Goal: Complete application form: Complete application form

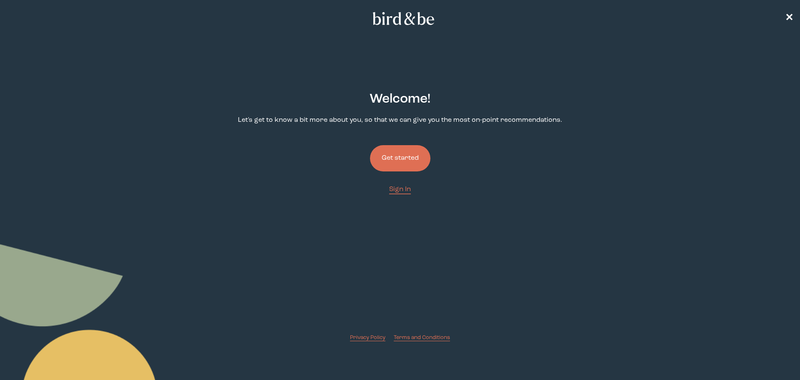
click at [394, 152] on button "Get started" at bounding box center [400, 158] width 60 height 26
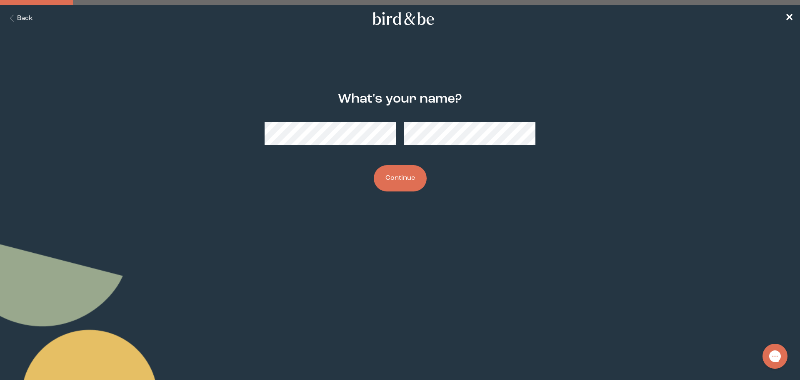
click at [375, 149] on div at bounding box center [400, 133] width 271 height 36
click at [397, 185] on button "Continue" at bounding box center [400, 178] width 53 height 26
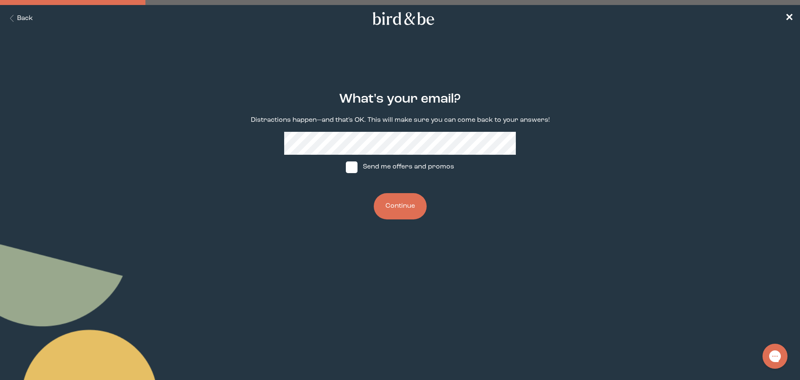
click at [395, 207] on button "Continue" at bounding box center [400, 206] width 53 height 26
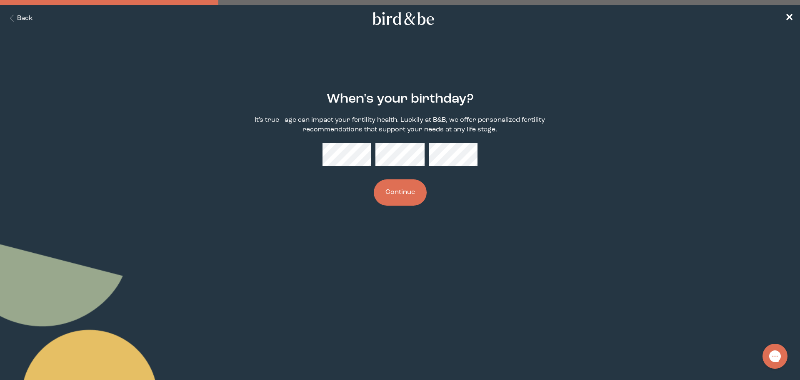
click at [399, 196] on button "Continue" at bounding box center [400, 192] width 53 height 26
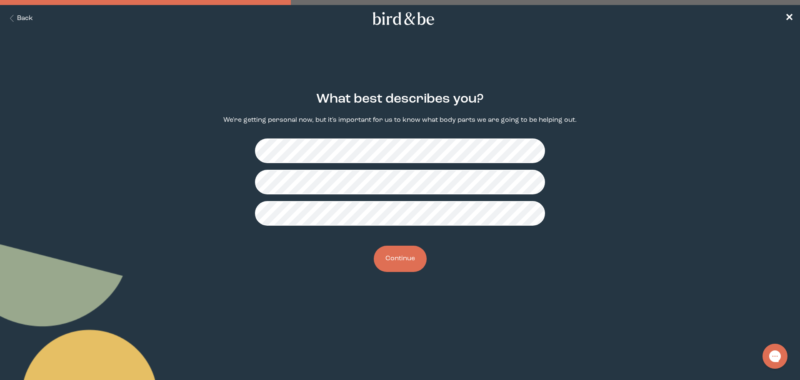
click at [394, 264] on button "Continue" at bounding box center [400, 258] width 53 height 26
click at [407, 262] on button "Continue" at bounding box center [400, 258] width 53 height 26
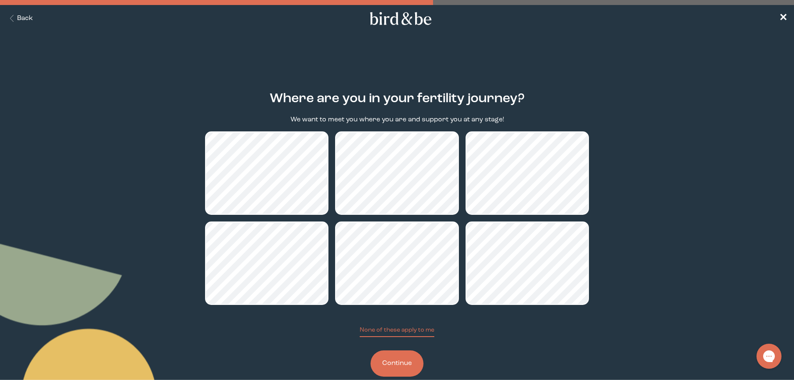
click at [398, 365] on button "Continue" at bounding box center [396, 363] width 53 height 26
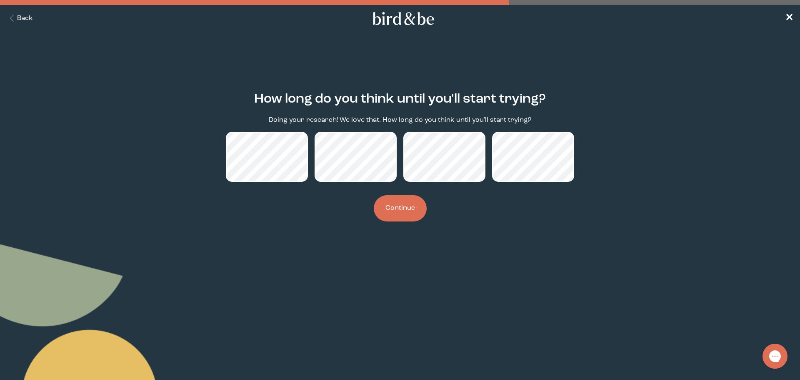
click at [395, 208] on button "Continue" at bounding box center [400, 208] width 53 height 26
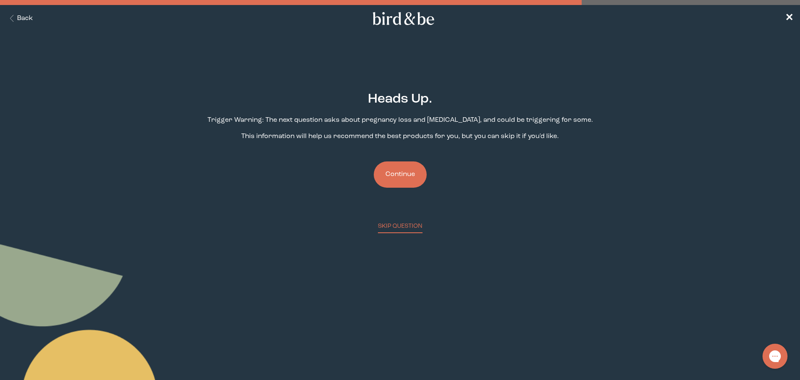
click at [395, 177] on button "Continue" at bounding box center [400, 174] width 53 height 26
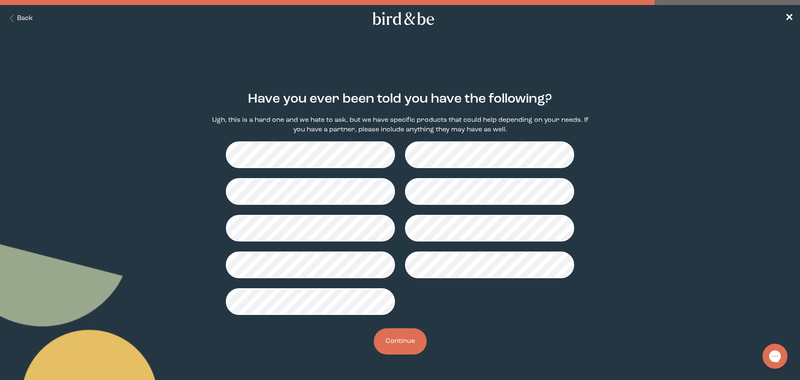
click at [407, 342] on button "Continue" at bounding box center [400, 341] width 53 height 26
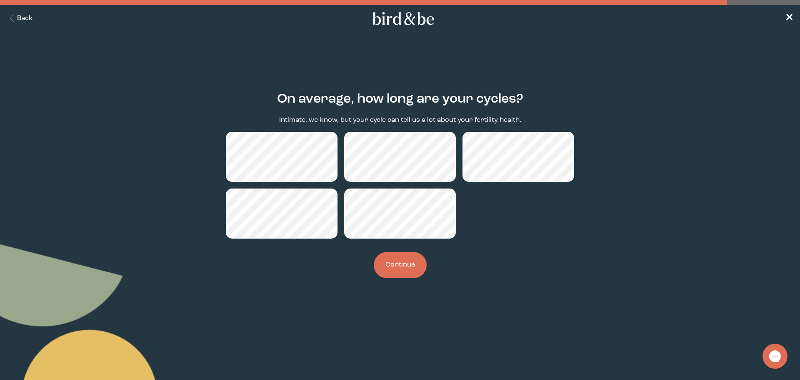
click at [402, 269] on button "Continue" at bounding box center [400, 265] width 53 height 26
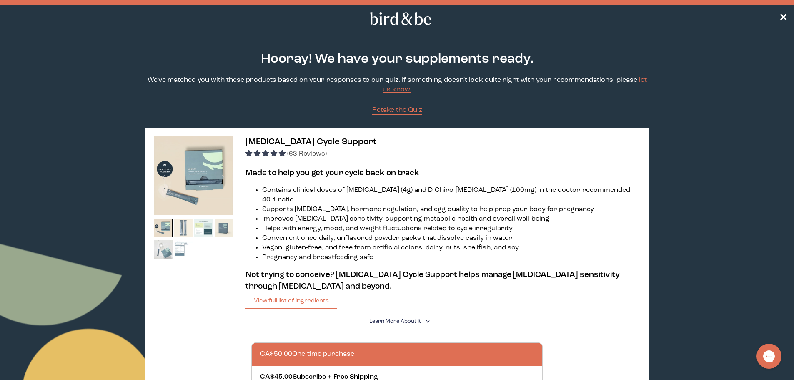
click at [179, 229] on img at bounding box center [183, 227] width 19 height 19
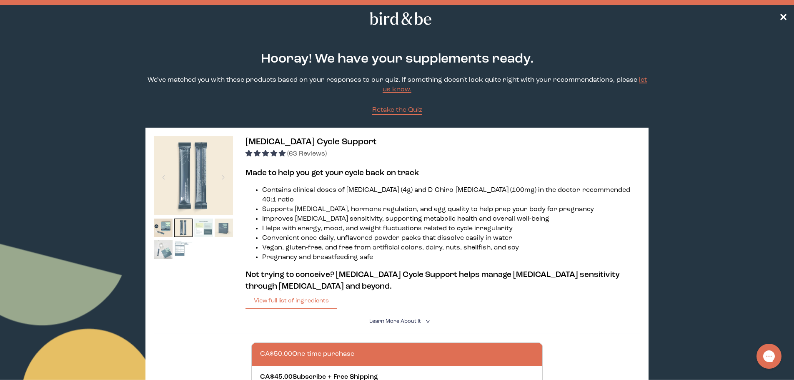
click at [201, 229] on img at bounding box center [203, 227] width 19 height 19
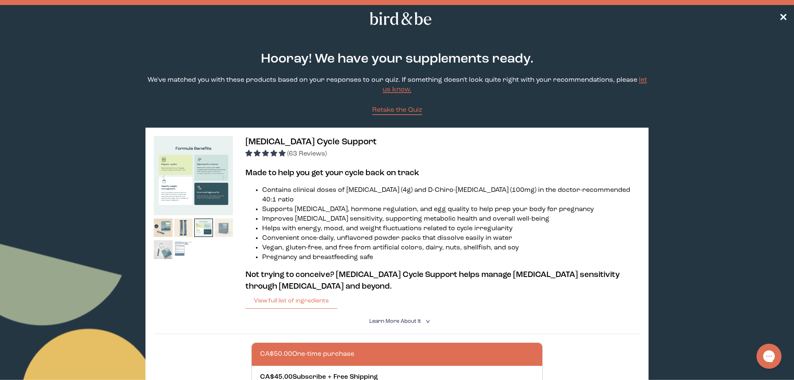
click at [222, 230] on img at bounding box center [224, 227] width 19 height 19
click at [167, 245] on img at bounding box center [163, 249] width 19 height 19
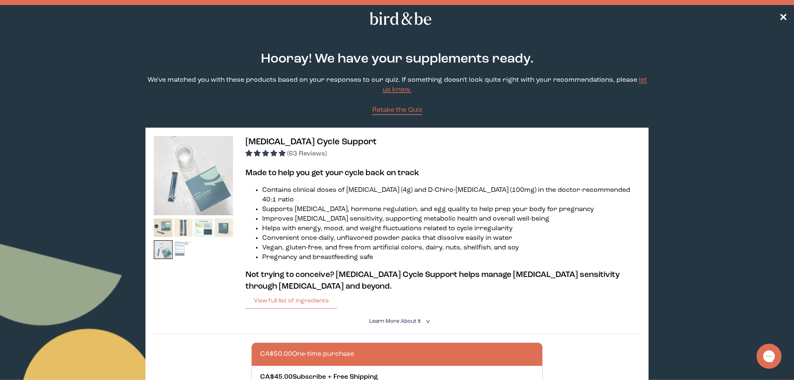
click at [185, 249] on img at bounding box center [183, 249] width 19 height 19
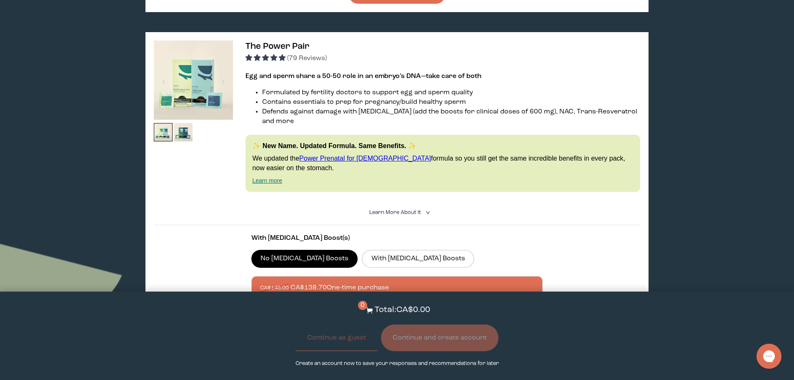
scroll to position [417, 0]
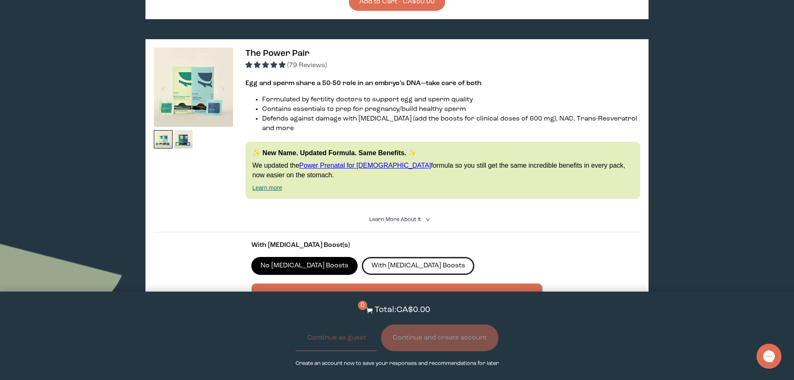
click at [397, 257] on label "With [MEDICAL_DATA] Boosts" at bounding box center [418, 265] width 112 height 17
click at [0, 0] on input "With [MEDICAL_DATA] Boosts" at bounding box center [0, 0] width 0 height 0
click at [427, 217] on icon "<" at bounding box center [427, 219] width 8 height 5
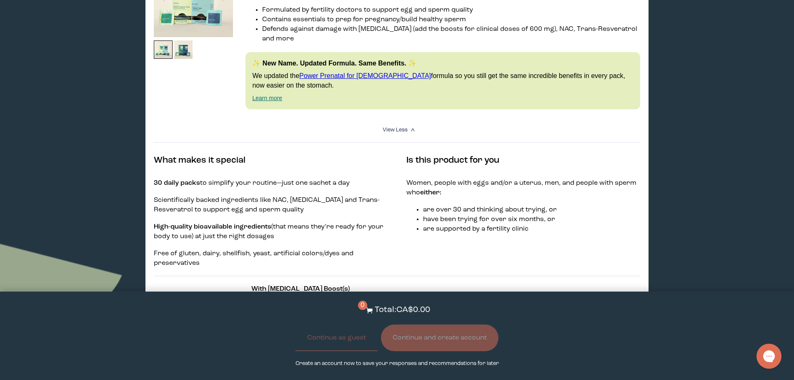
scroll to position [500, 0]
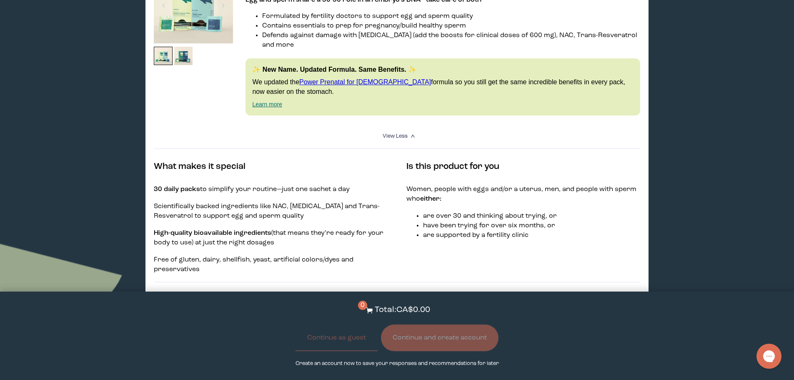
click at [410, 134] on icon "<" at bounding box center [414, 136] width 8 height 5
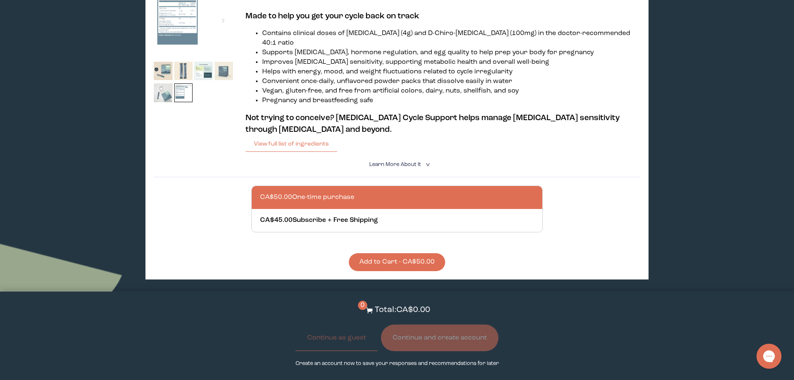
scroll to position [83, 0]
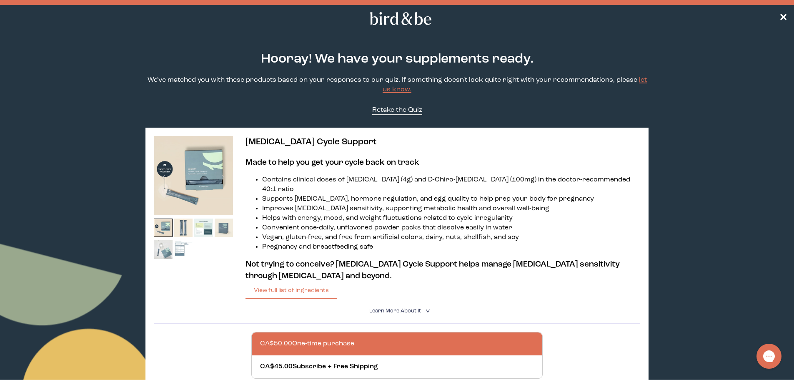
click at [384, 112] on span "Retake the Quiz" at bounding box center [397, 110] width 50 height 7
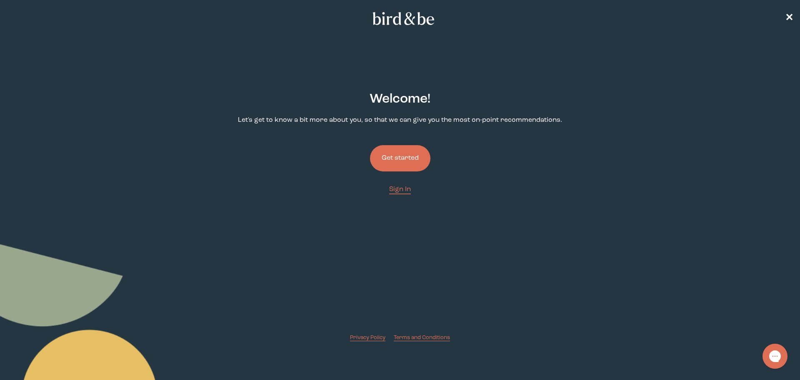
click at [390, 158] on button "Get started" at bounding box center [400, 158] width 60 height 26
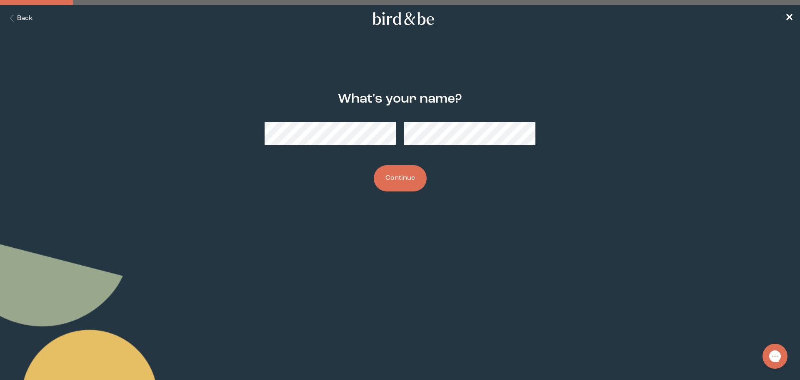
click at [395, 179] on button "Continue" at bounding box center [400, 178] width 53 height 26
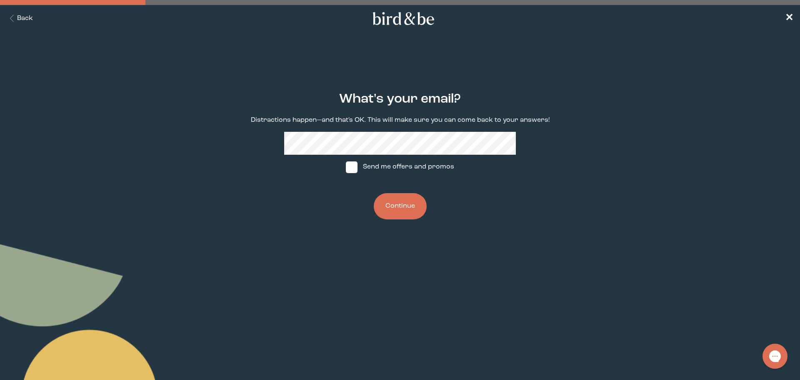
click at [397, 203] on button "Continue" at bounding box center [400, 206] width 53 height 26
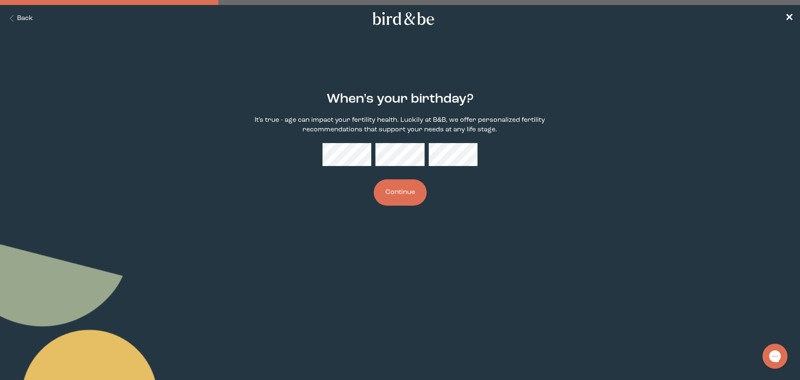
click at [399, 198] on button "Continue" at bounding box center [400, 192] width 53 height 26
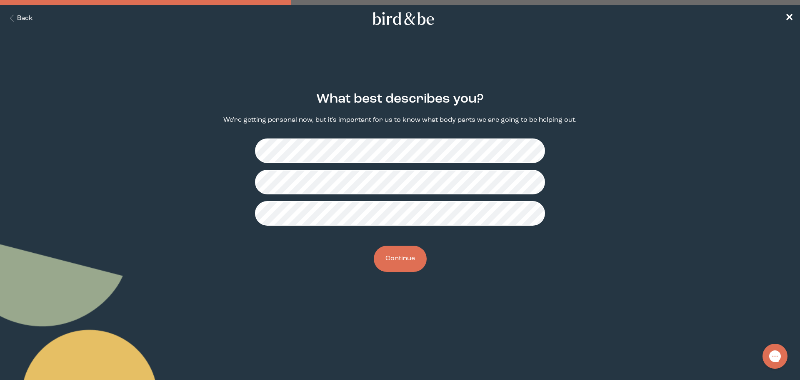
click at [397, 252] on button "Continue" at bounding box center [400, 258] width 53 height 26
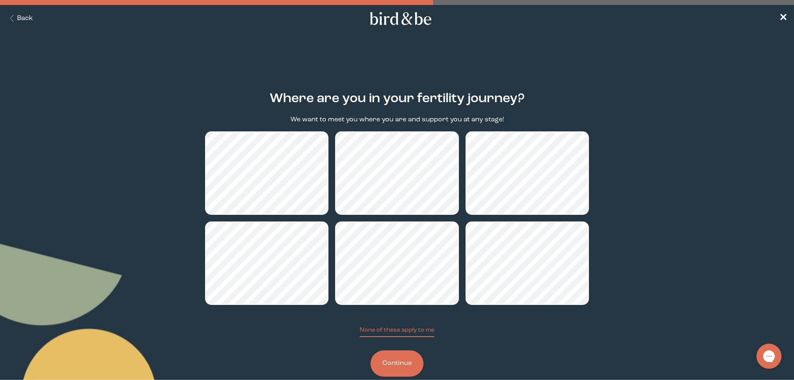
click at [396, 367] on button "Continue" at bounding box center [396, 363] width 53 height 26
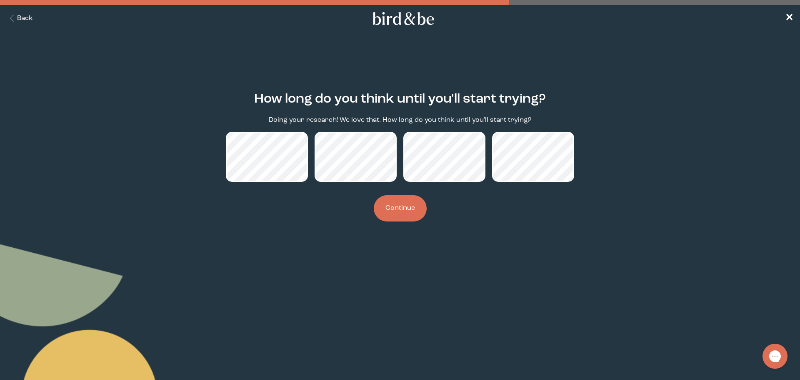
click at [413, 212] on button "Continue" at bounding box center [400, 208] width 53 height 26
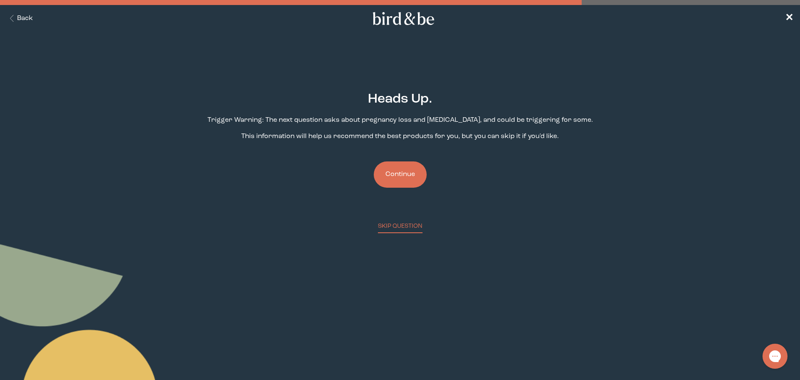
click at [402, 177] on button "Continue" at bounding box center [400, 174] width 53 height 26
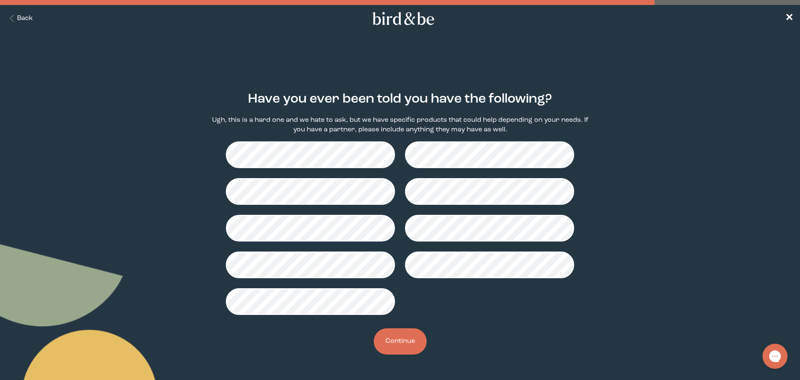
click at [402, 345] on button "Continue" at bounding box center [400, 341] width 53 height 26
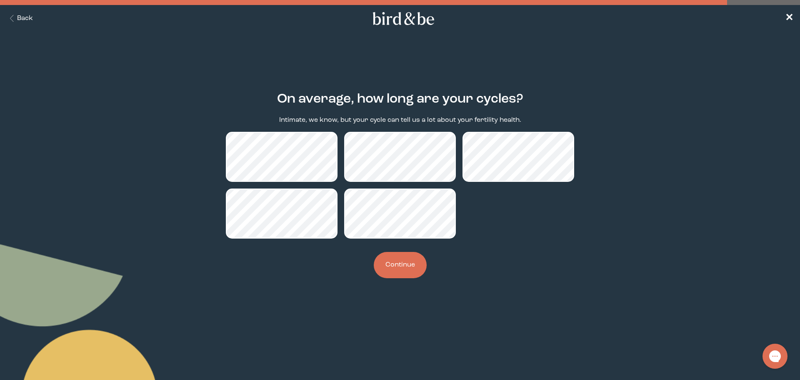
click at [411, 260] on button "Continue" at bounding box center [400, 265] width 53 height 26
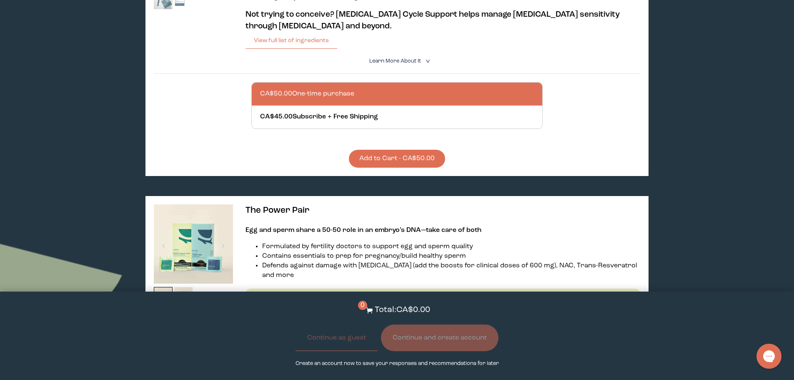
scroll to position [250, 0]
